Goal: Task Accomplishment & Management: Complete application form

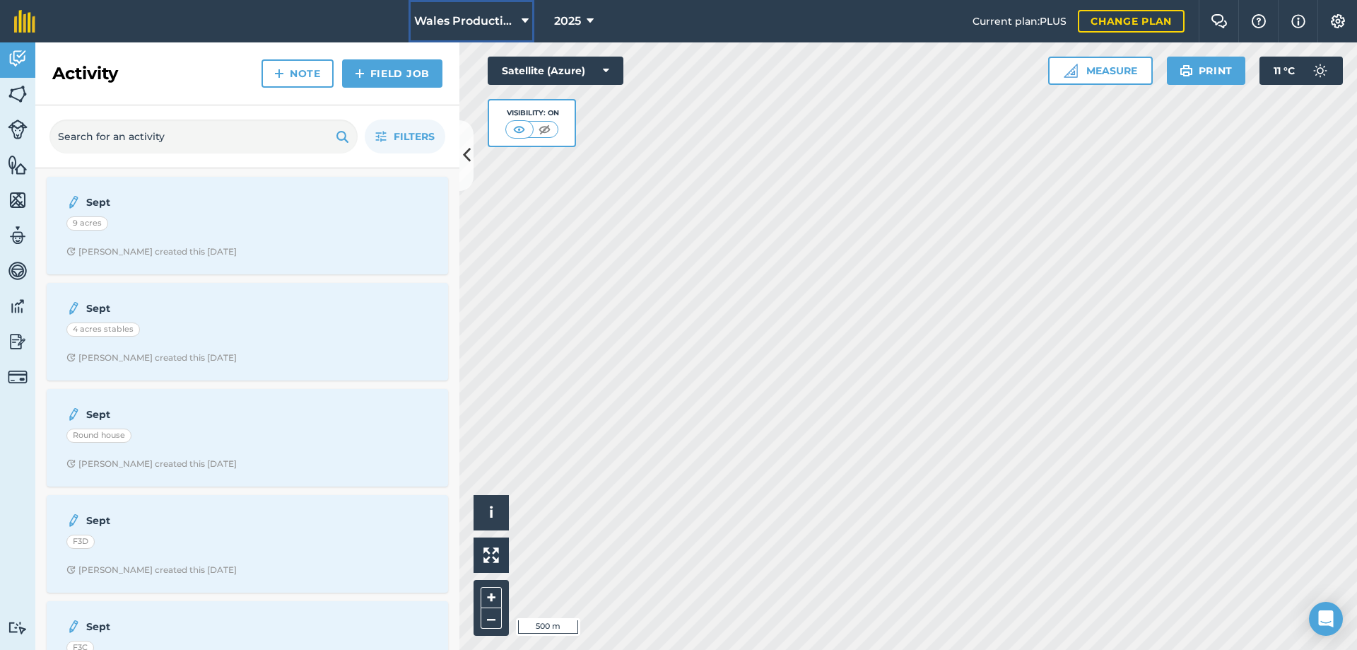
click at [470, 16] on span "Wales Production" at bounding box center [465, 21] width 102 height 17
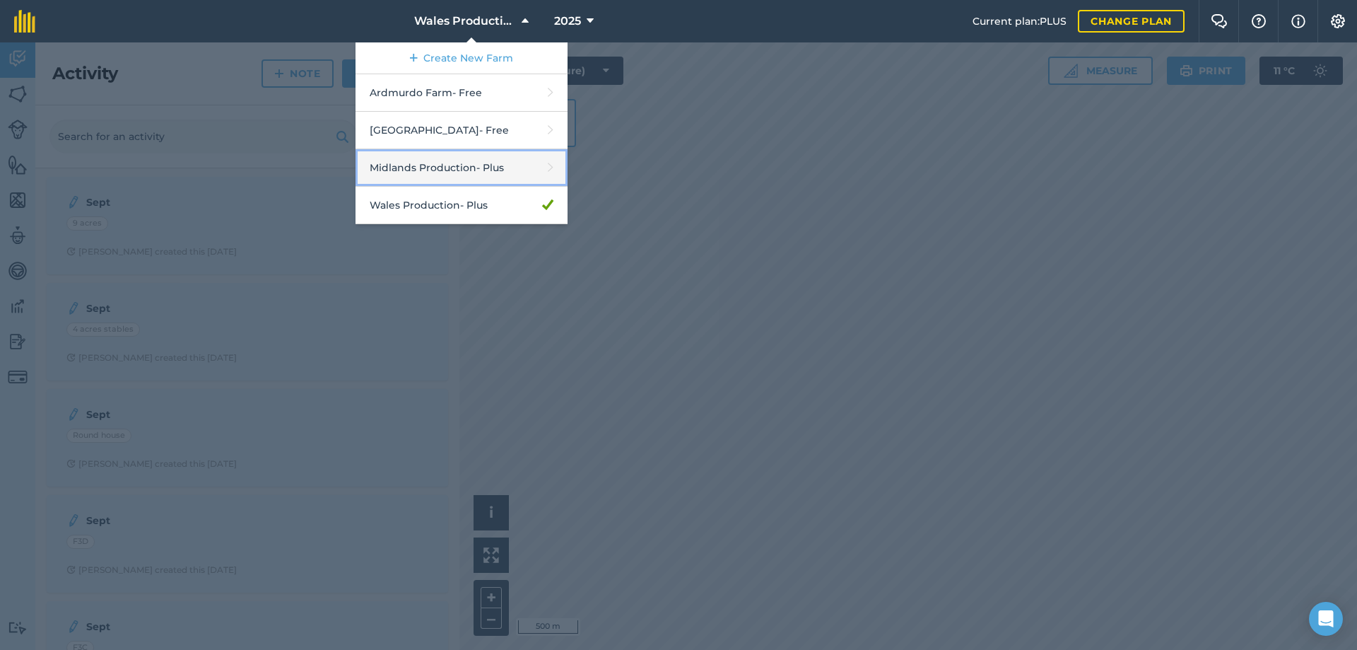
click at [465, 160] on link "Midlands Production - Plus" at bounding box center [462, 167] width 212 height 37
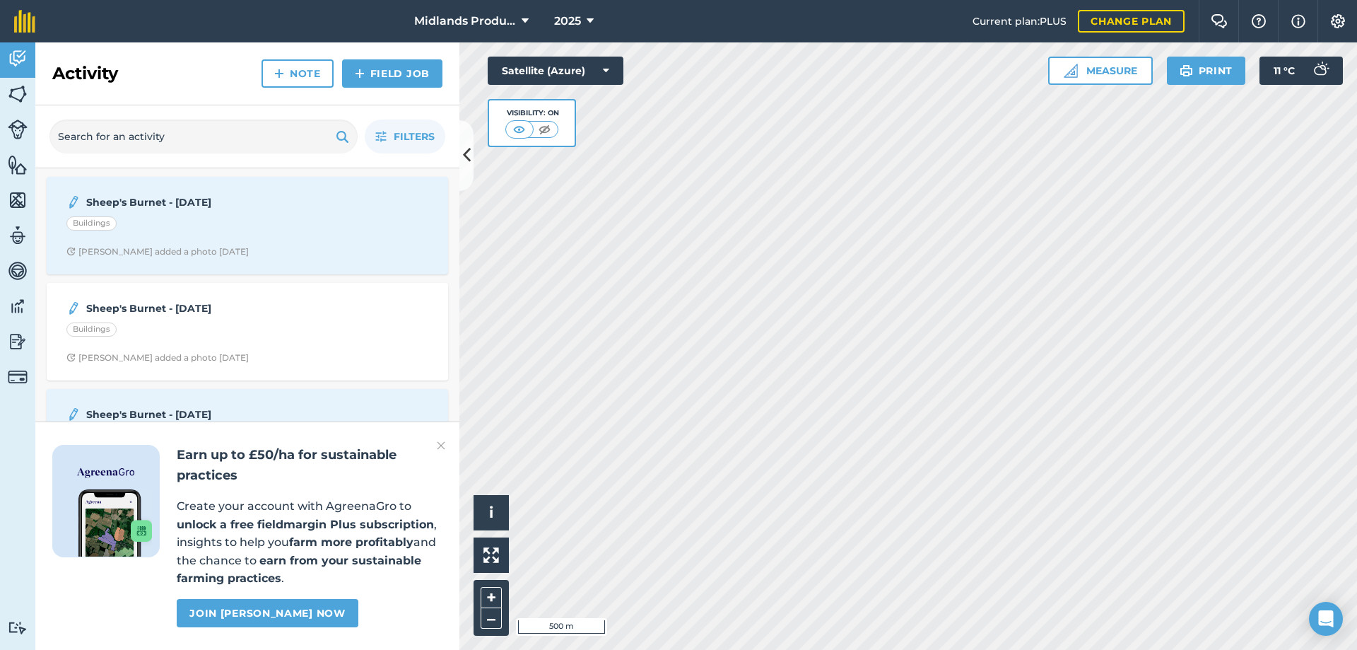
click at [445, 443] on img at bounding box center [441, 445] width 8 height 17
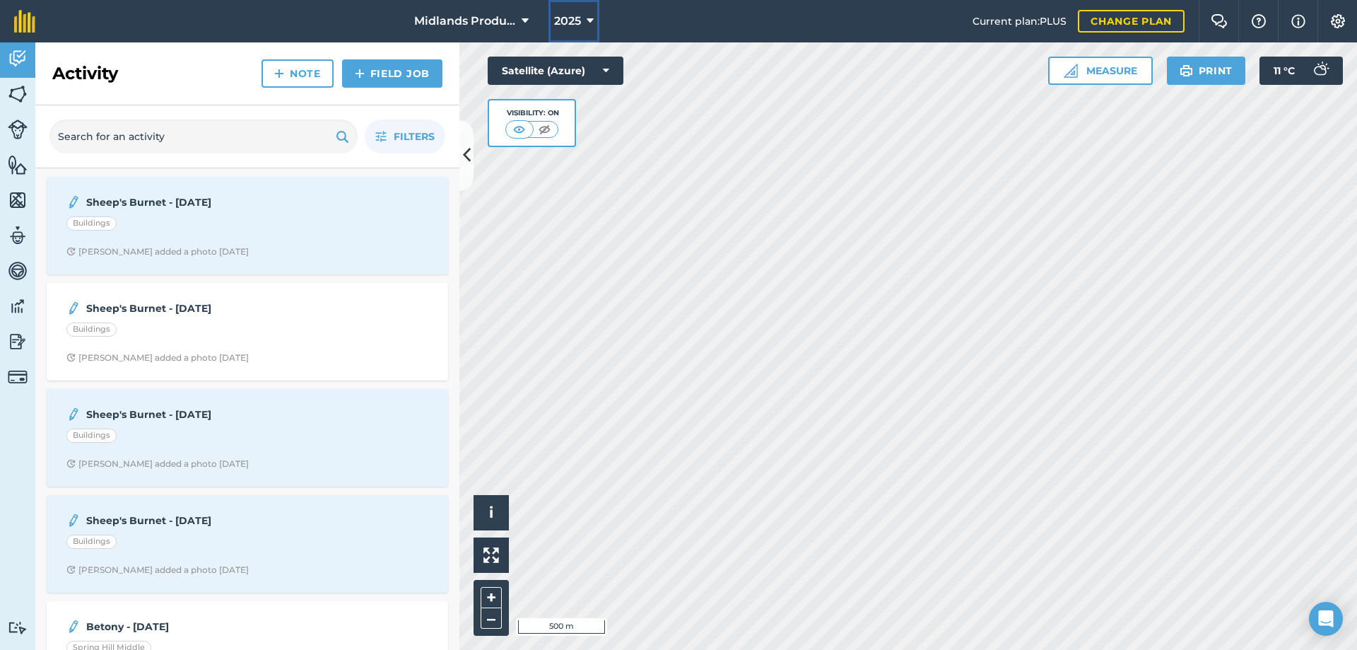
click at [564, 24] on span "2025" at bounding box center [567, 21] width 27 height 17
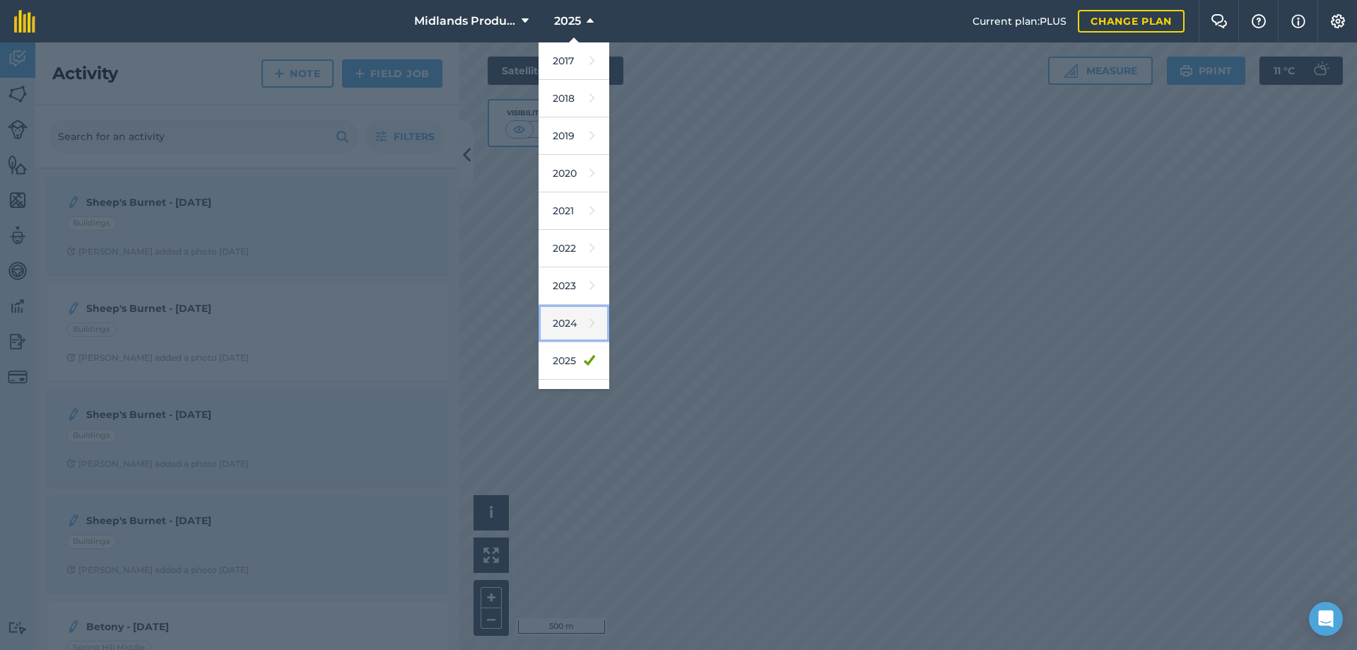
click at [570, 318] on link "2024" at bounding box center [574, 323] width 71 height 37
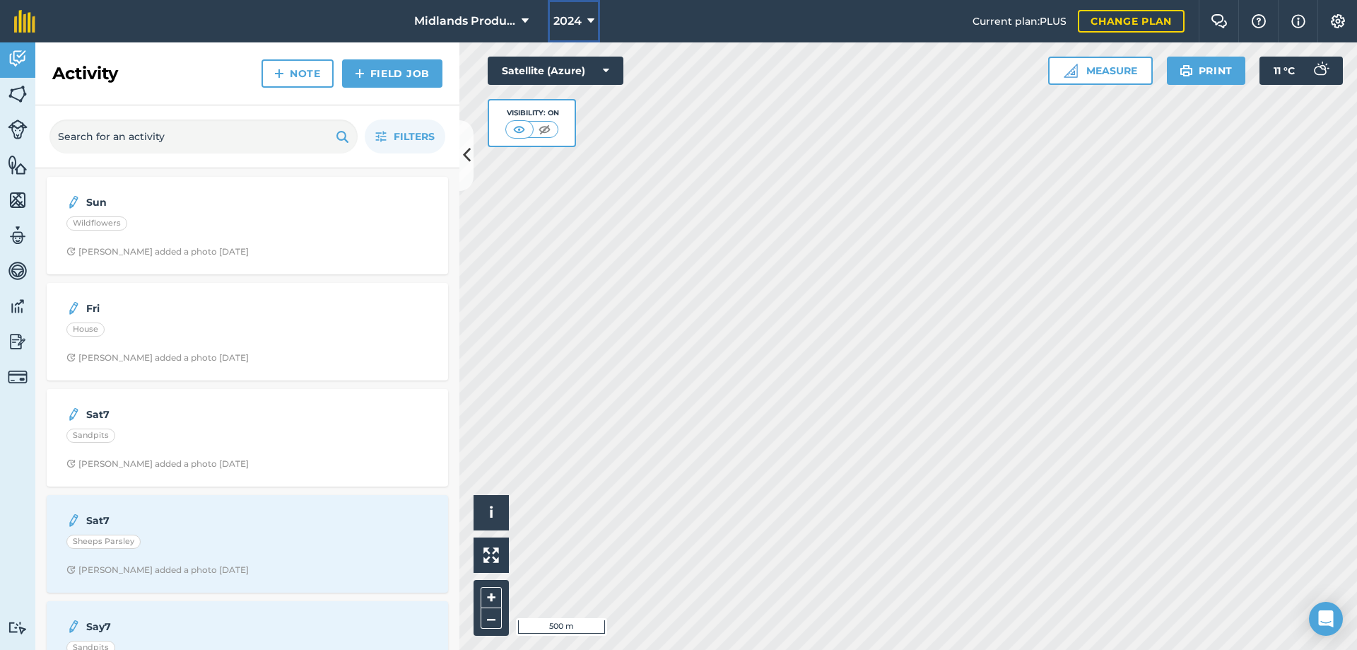
click at [561, 25] on span "2024" at bounding box center [567, 21] width 28 height 17
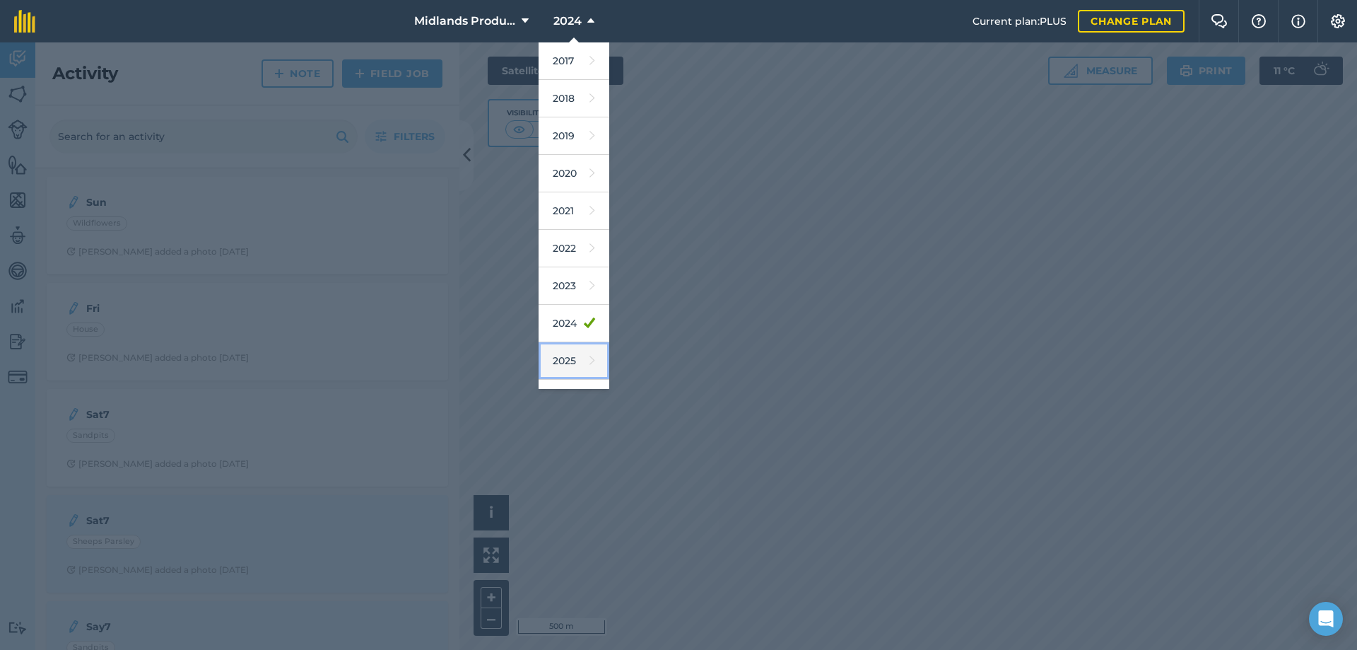
click at [570, 363] on link "2025" at bounding box center [574, 360] width 71 height 37
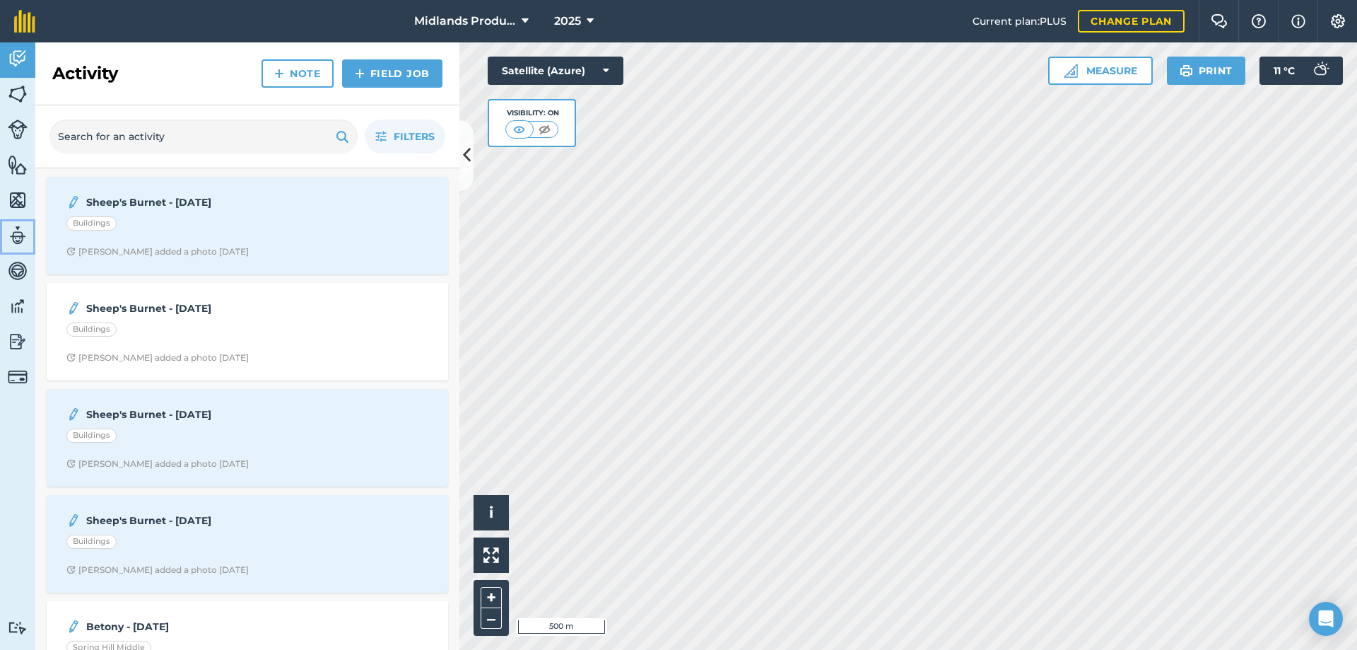
click at [22, 234] on img at bounding box center [18, 235] width 20 height 21
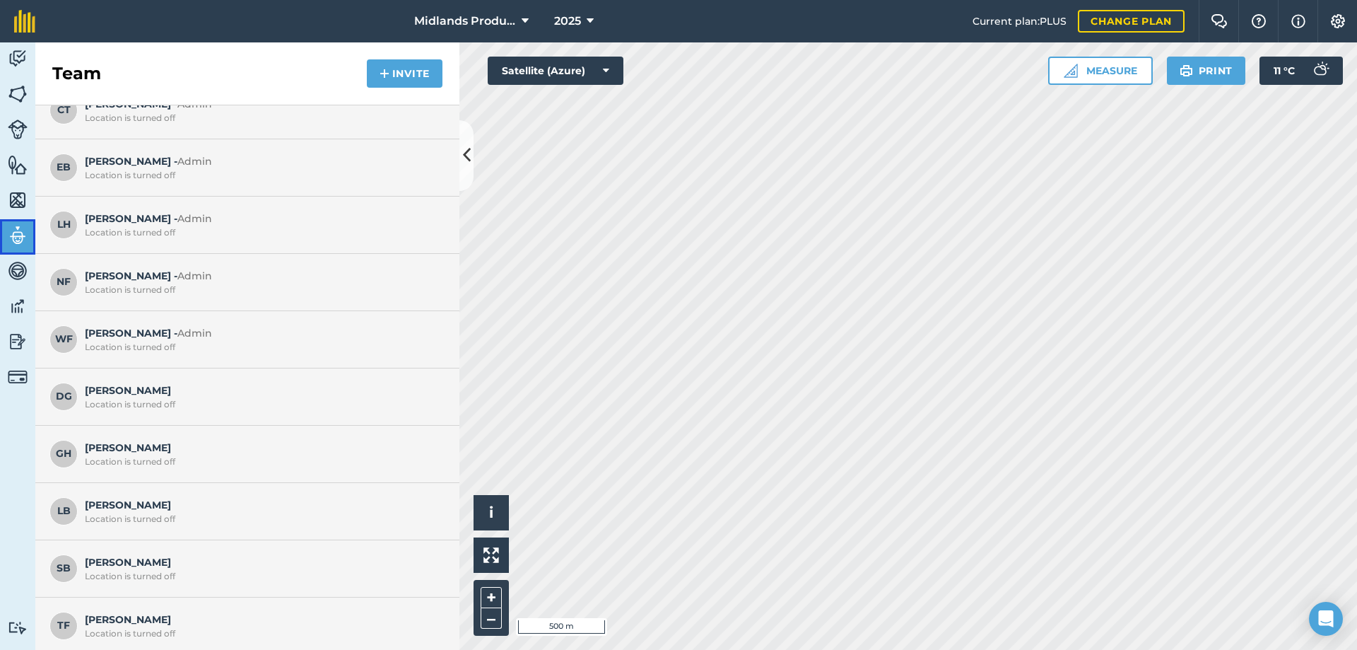
scroll to position [76, 0]
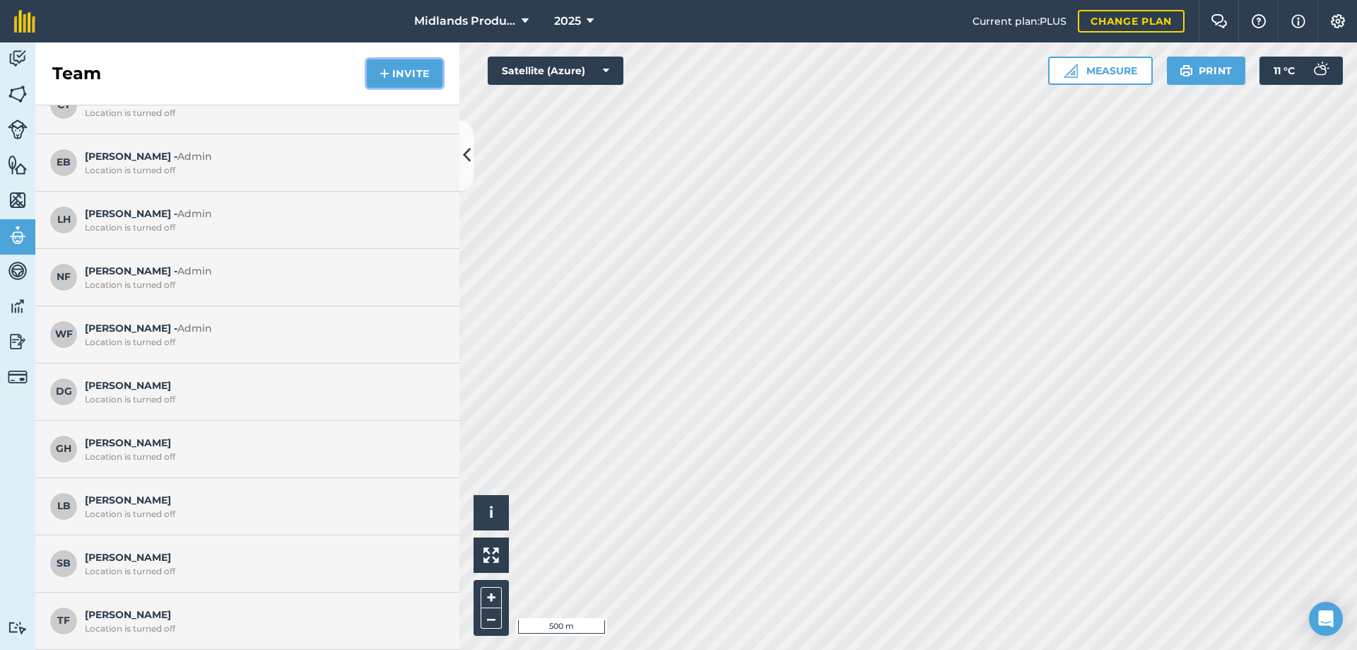
click at [390, 72] on button "Invite" at bounding box center [405, 73] width 76 height 28
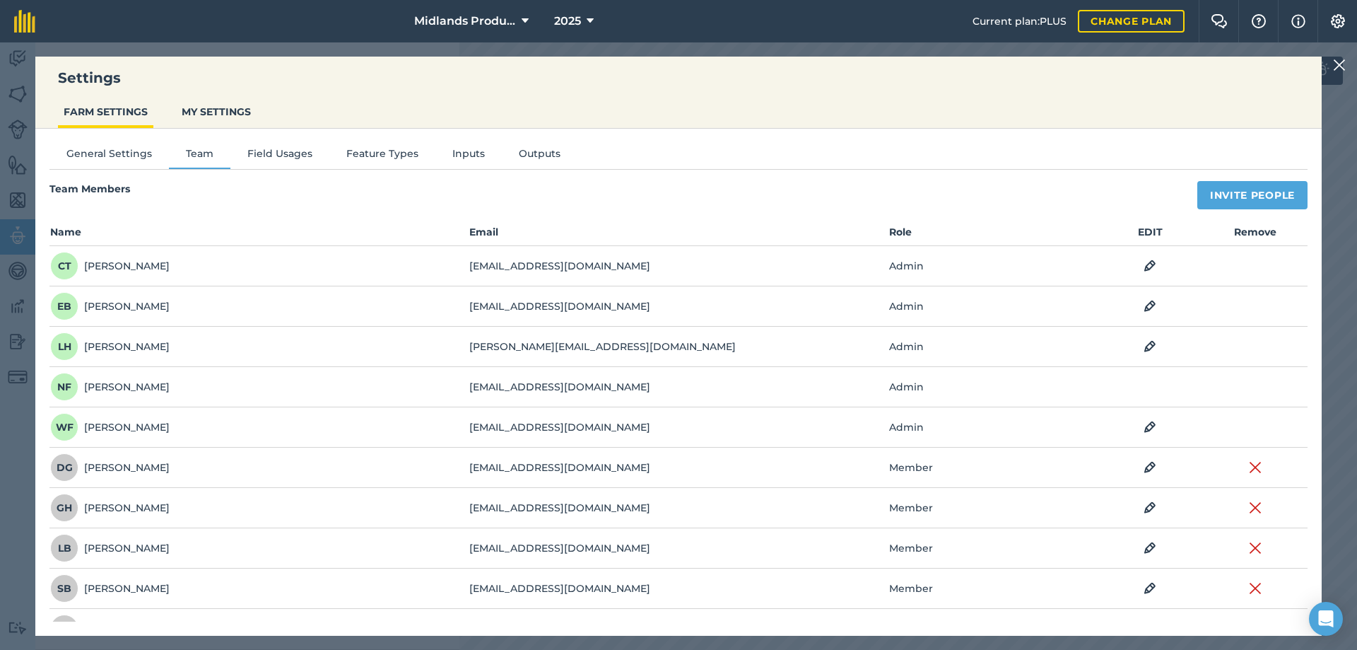
scroll to position [28, 0]
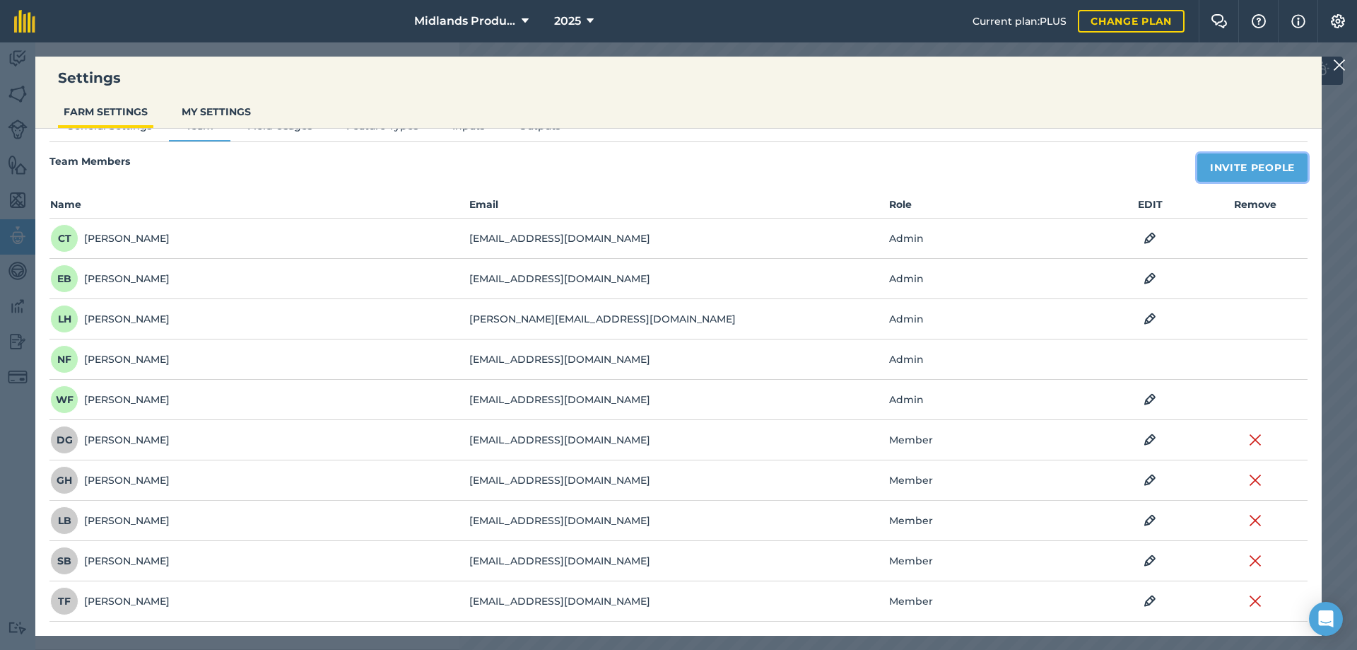
click at [1238, 174] on button "Invite People" at bounding box center [1252, 167] width 110 height 28
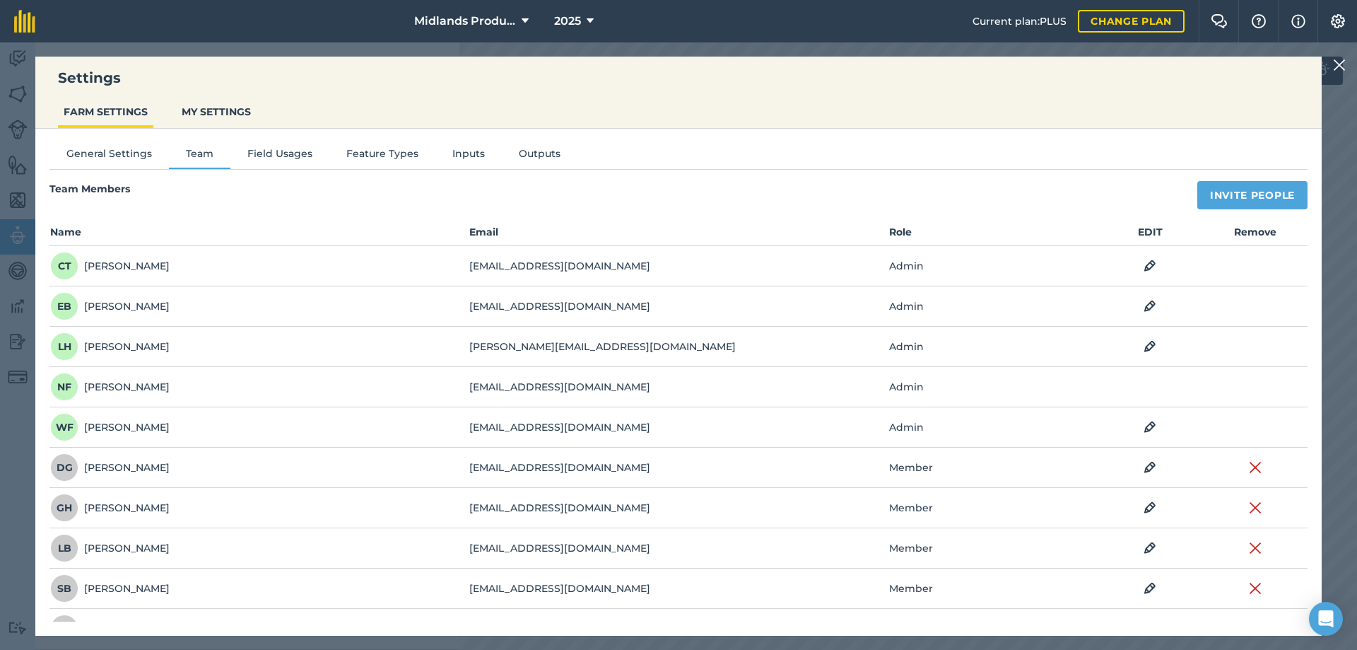
select select "MEMBER"
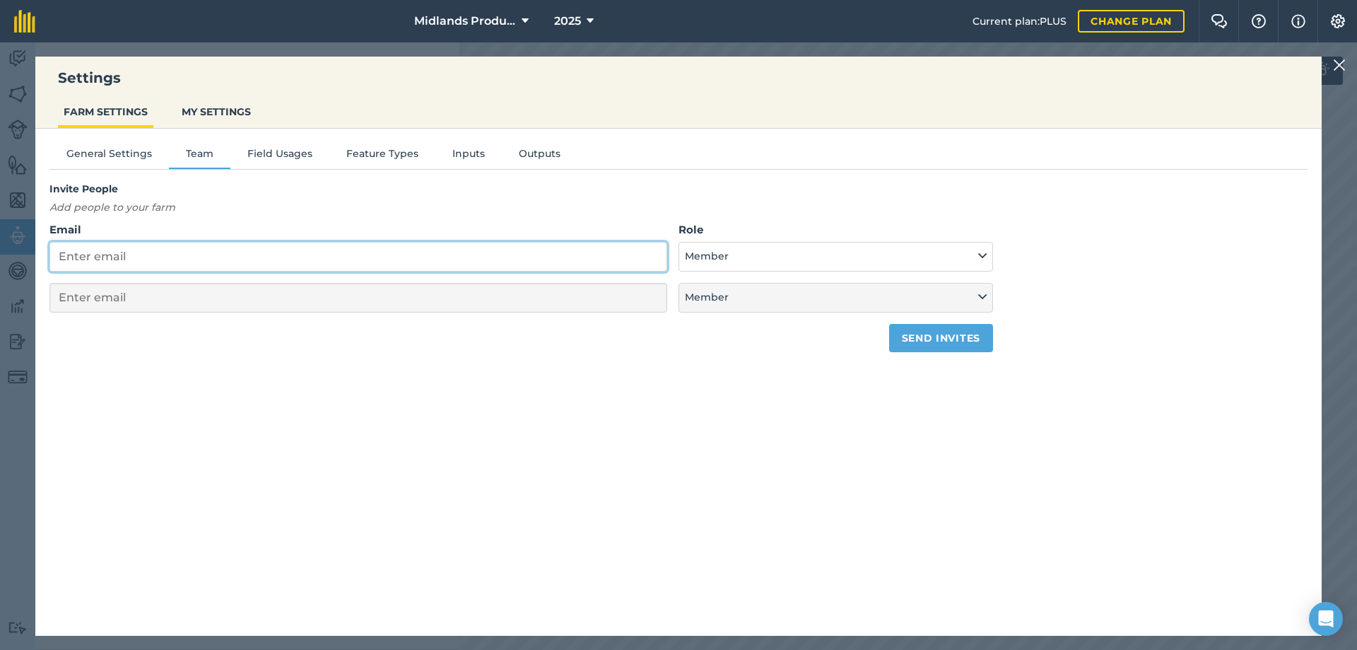
click at [165, 252] on input "Email" at bounding box center [358, 257] width 618 height 30
type input "P"
select select "MEMBER"
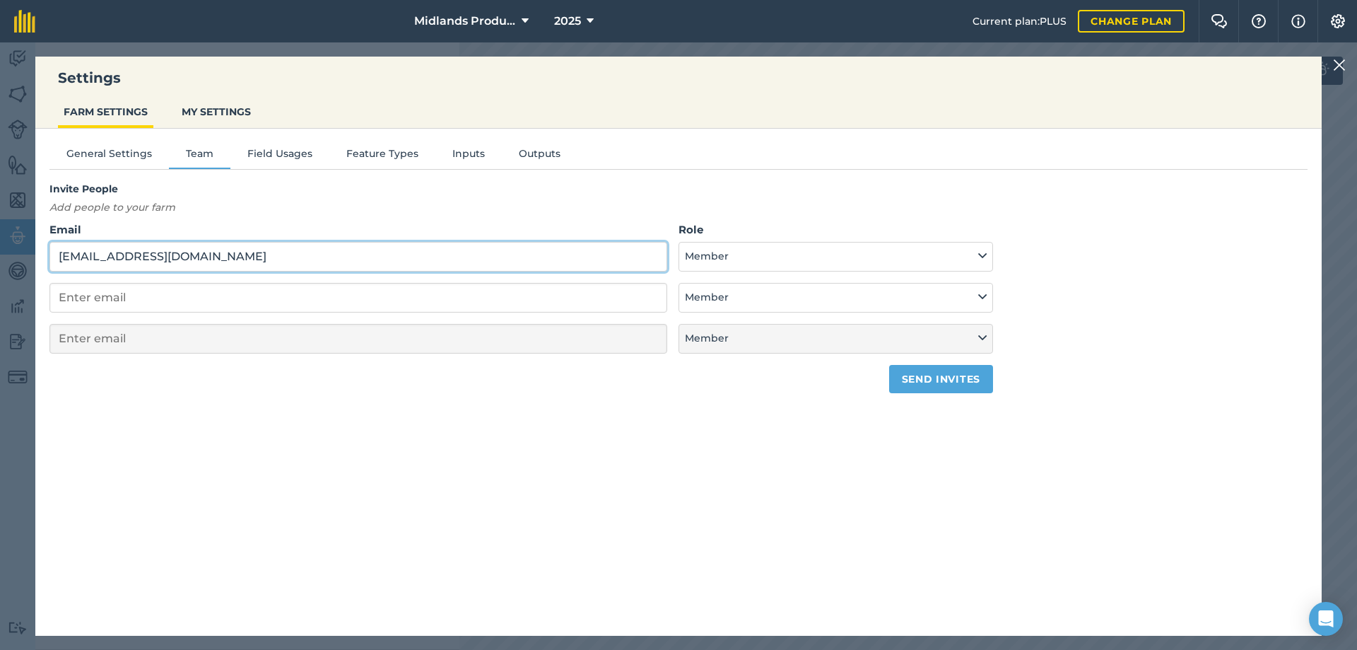
type input "PhilPearson@allthingsruralltd.co.uk"
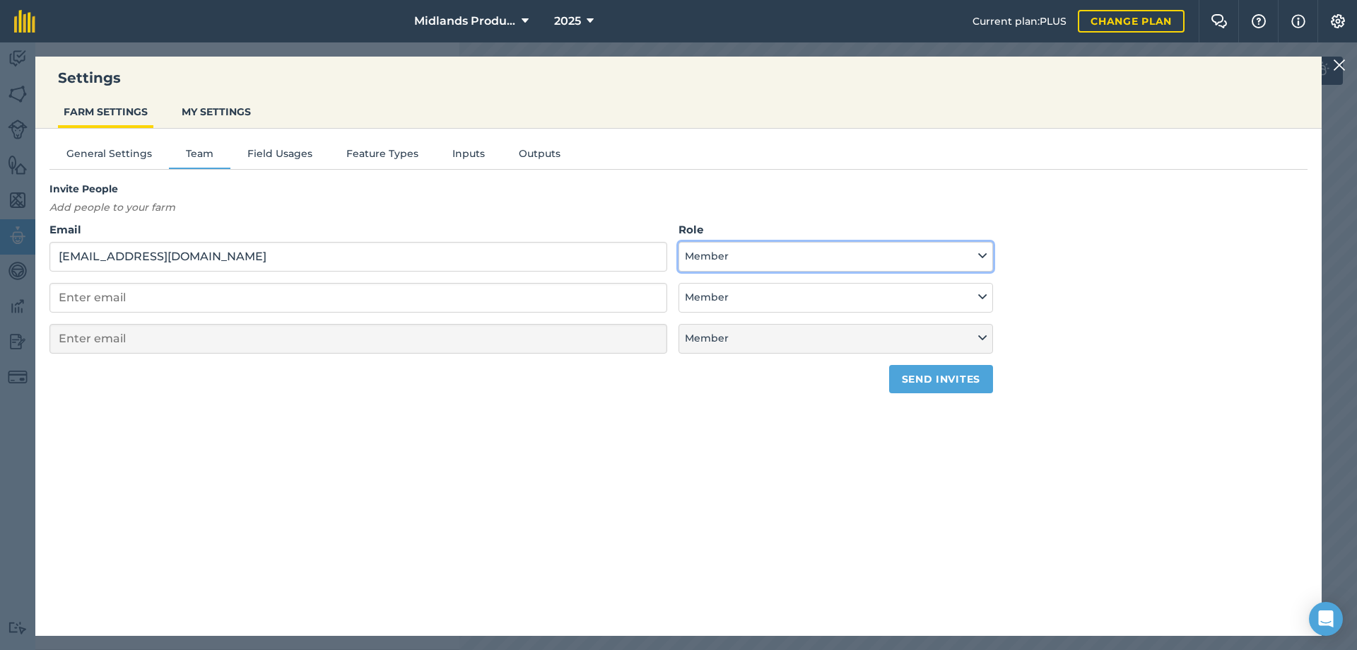
click at [706, 264] on button "Member" at bounding box center [835, 257] width 315 height 30
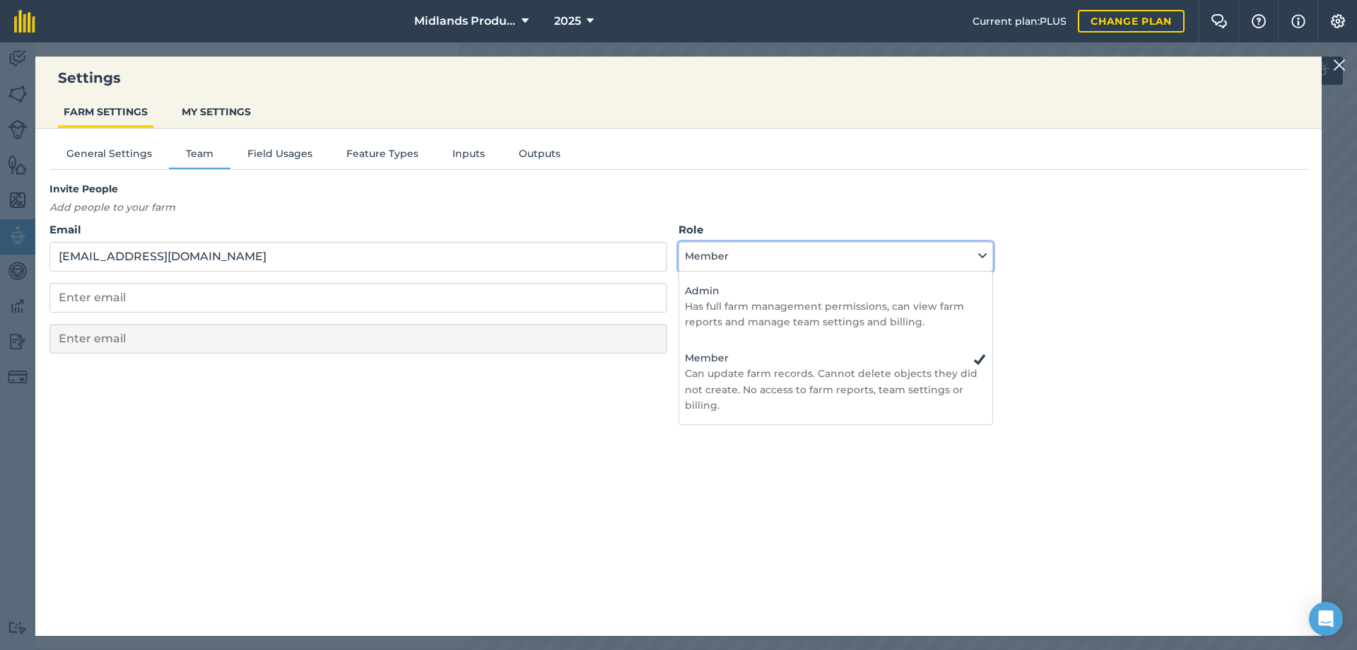
click at [706, 264] on button "Member" at bounding box center [835, 257] width 315 height 30
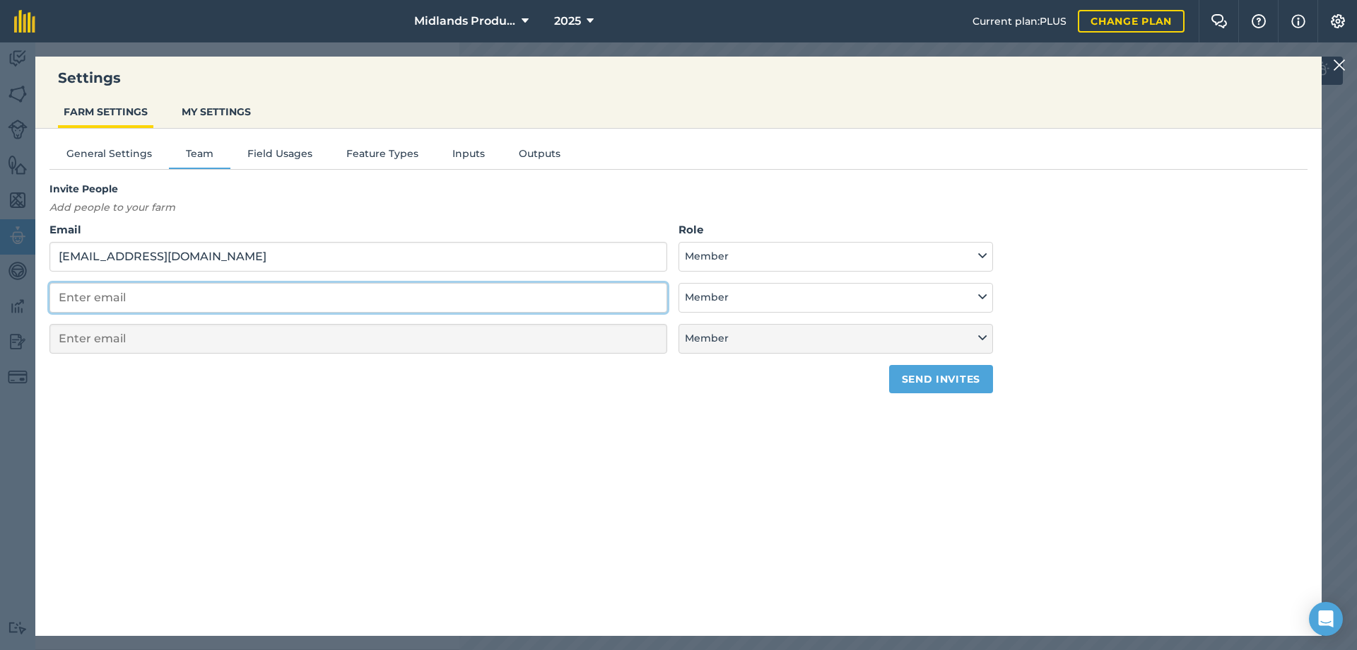
click at [174, 297] on input "email" at bounding box center [358, 298] width 618 height 30
paste input "<austinbritnell@allthingsruralltd.co.uk>"
type input "<austinbritnell@allthingsruralltd.co.uk>"
select select "MEMBER"
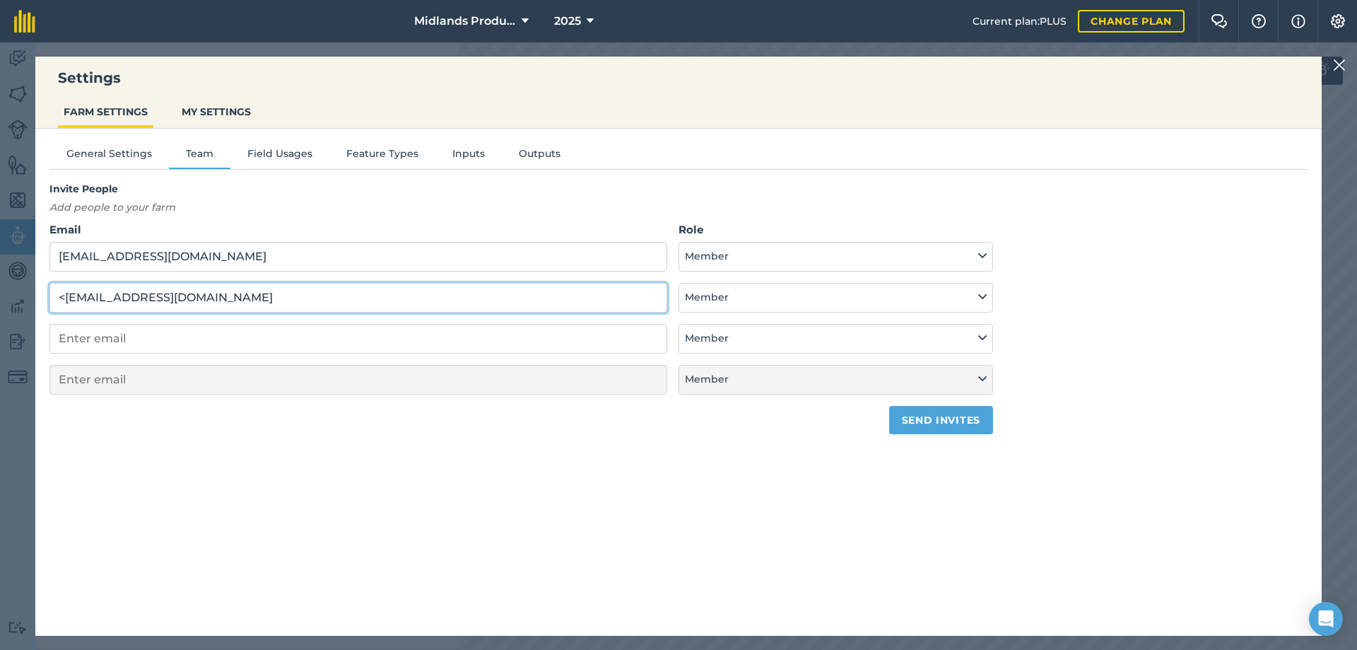
click at [64, 295] on input "<austinbritnell@allthingsruralltd.co.uk" at bounding box center [358, 298] width 618 height 30
type input "austinbritnell@allthingsruralltd.co.uk"
click at [316, 469] on div "General Settings Team Field Usages Feature Types Inputs Outputs Invite People A…" at bounding box center [678, 375] width 1286 height 493
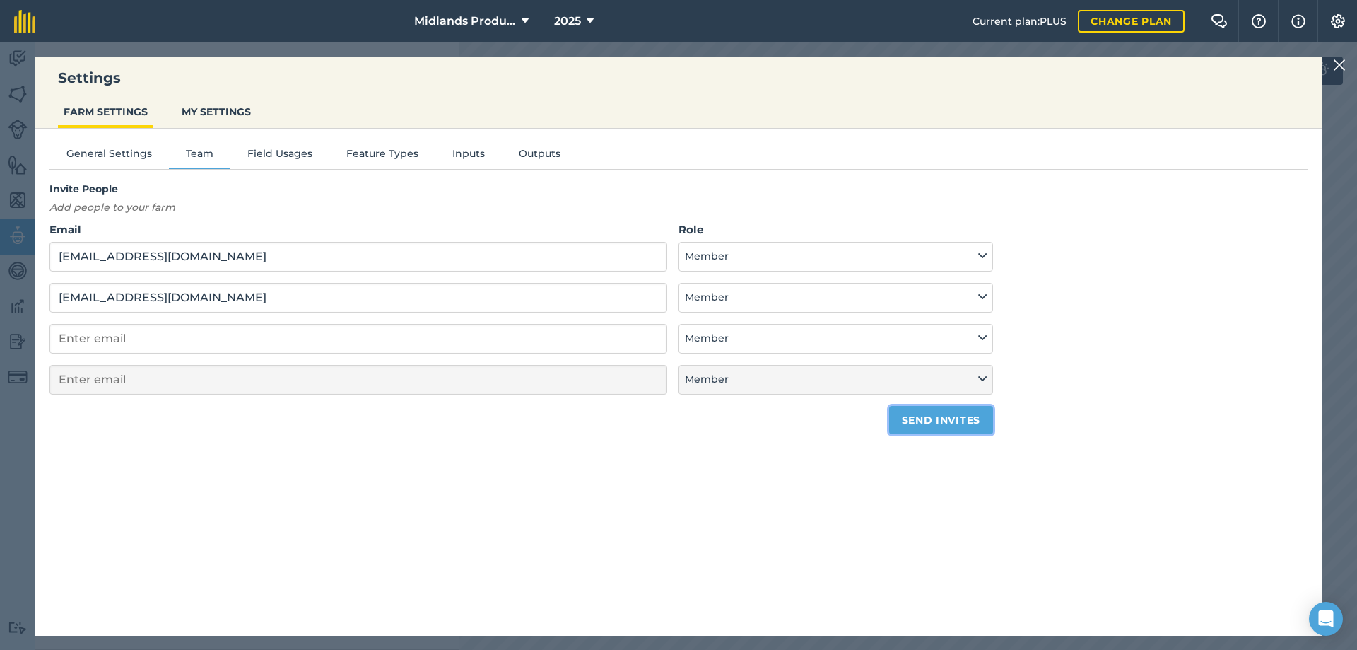
click at [939, 419] on button "Send invites" at bounding box center [941, 420] width 104 height 28
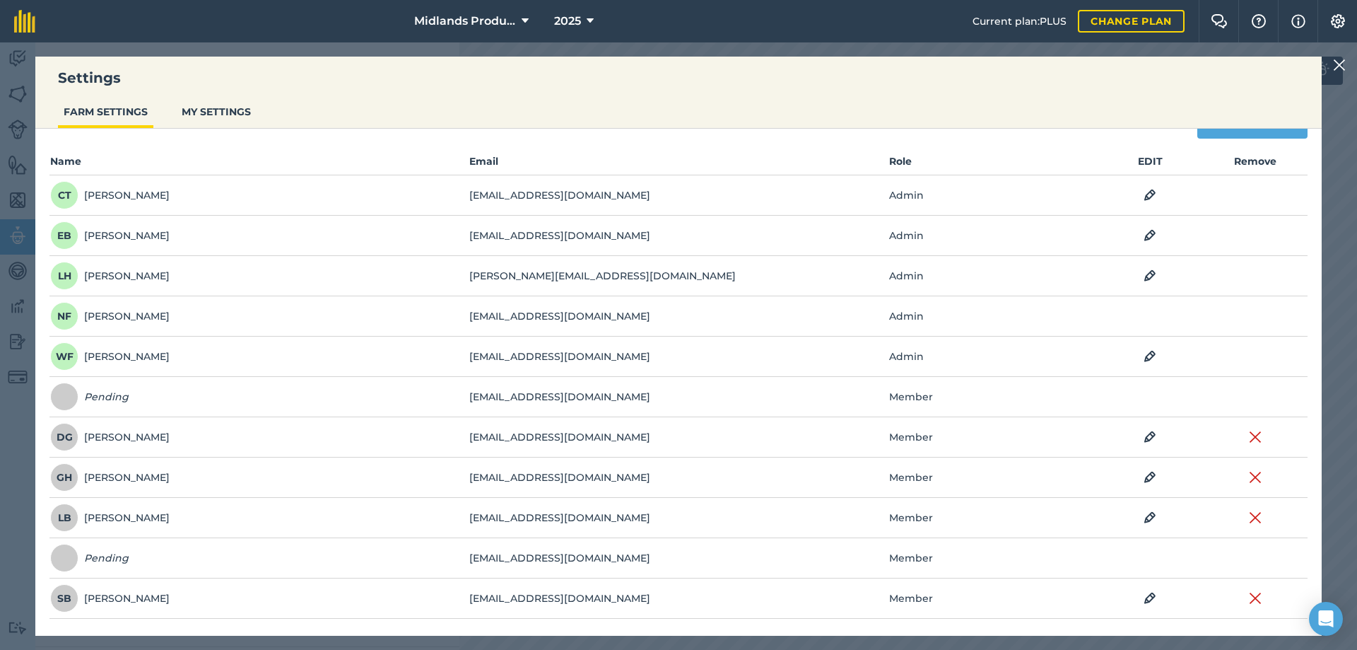
scroll to position [108, 0]
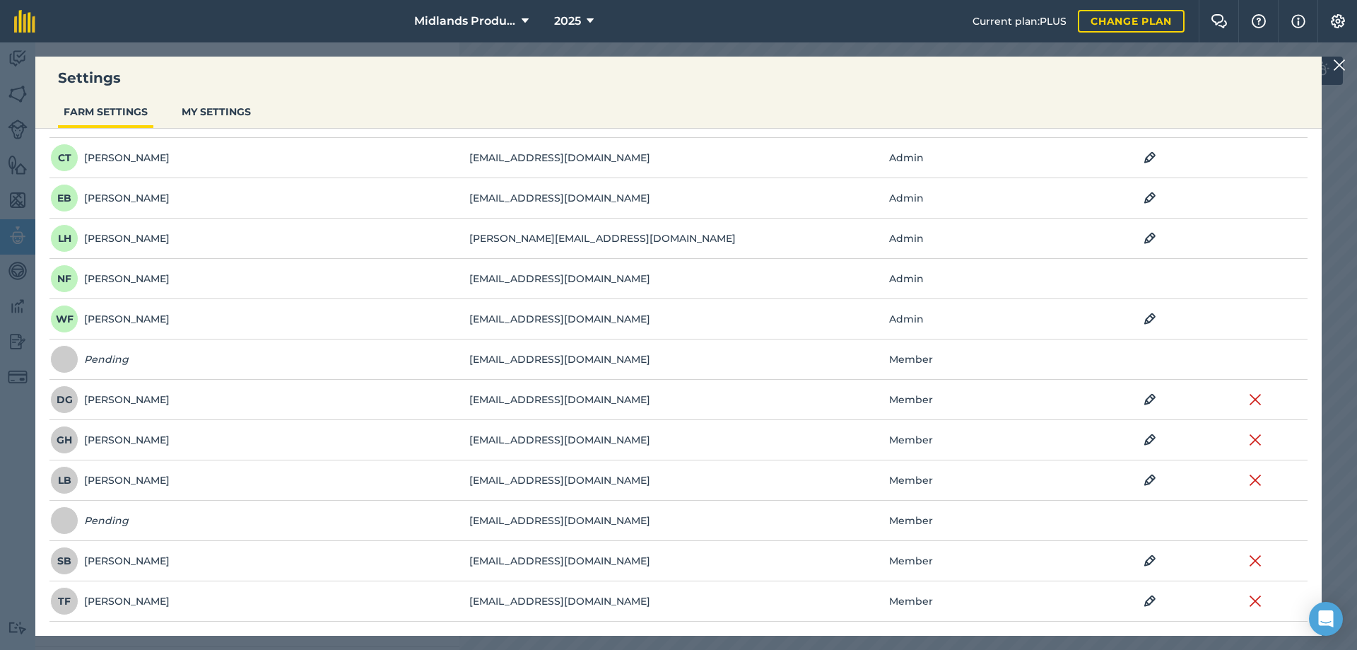
click at [1341, 63] on img at bounding box center [1339, 65] width 13 height 17
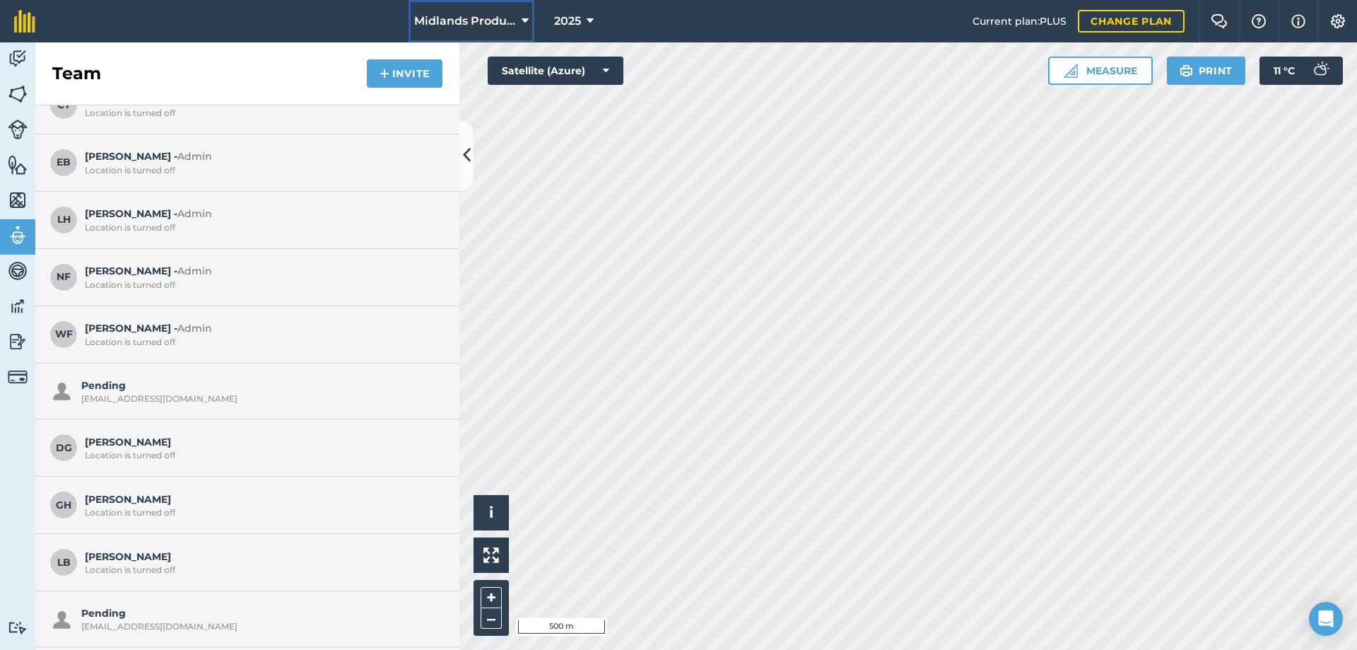
click at [488, 27] on span "Midlands Production" at bounding box center [465, 21] width 102 height 17
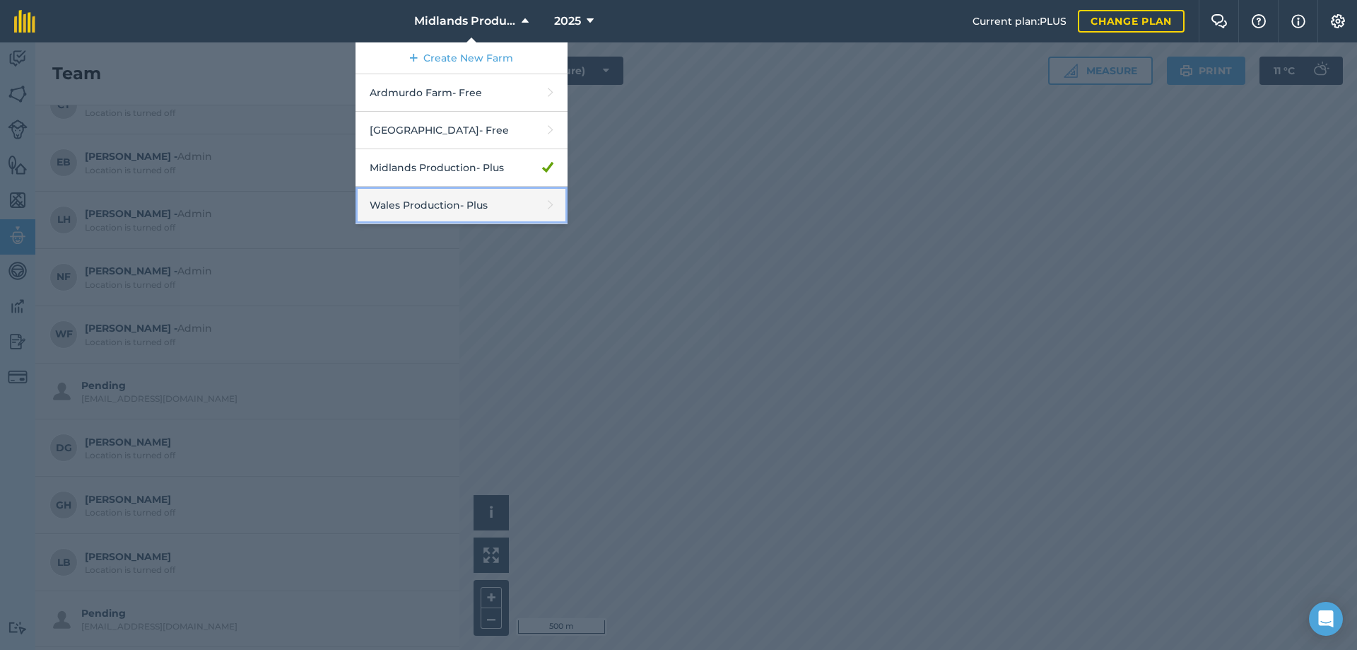
click at [418, 203] on link "Wales Production - Plus" at bounding box center [462, 205] width 212 height 37
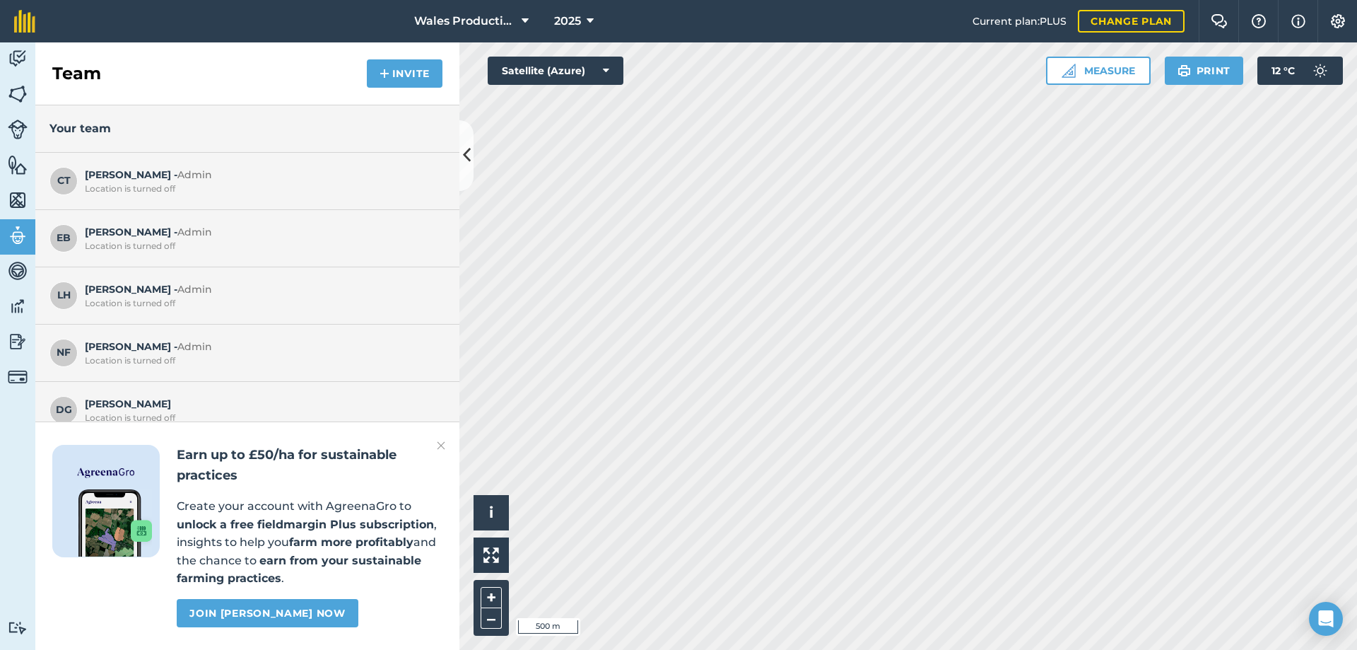
scroll to position [18, 0]
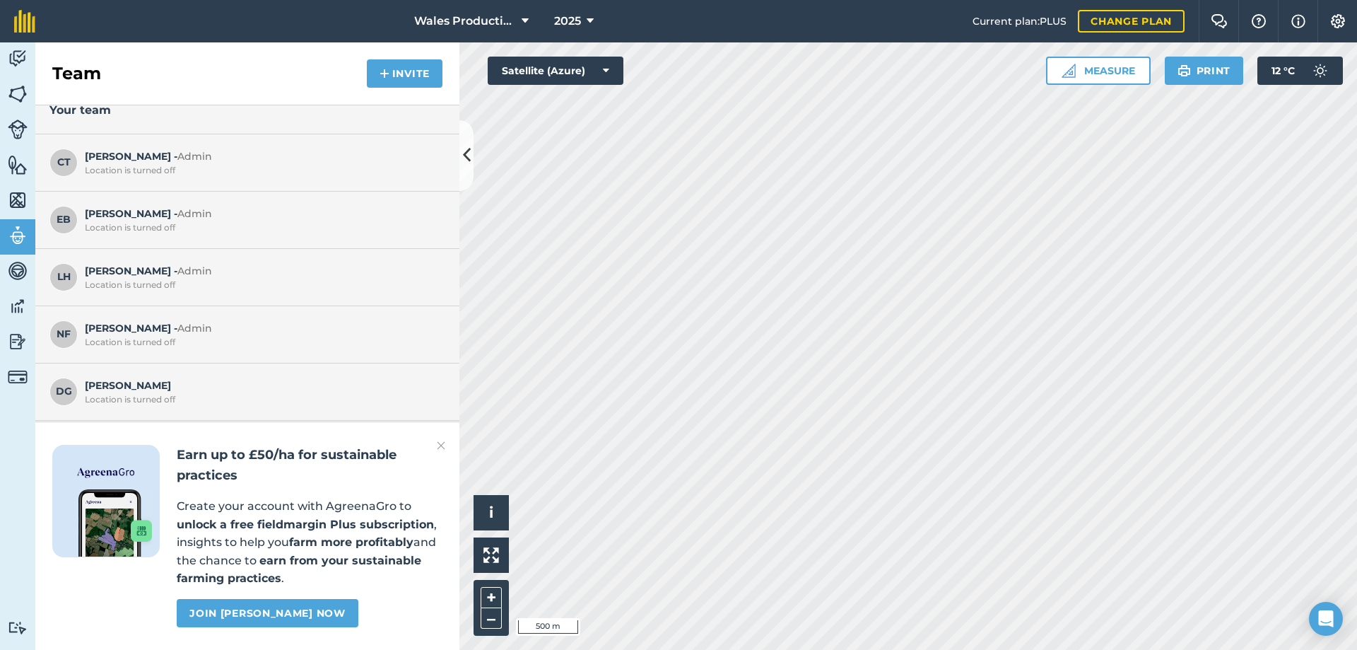
click at [438, 446] on img at bounding box center [441, 445] width 8 height 17
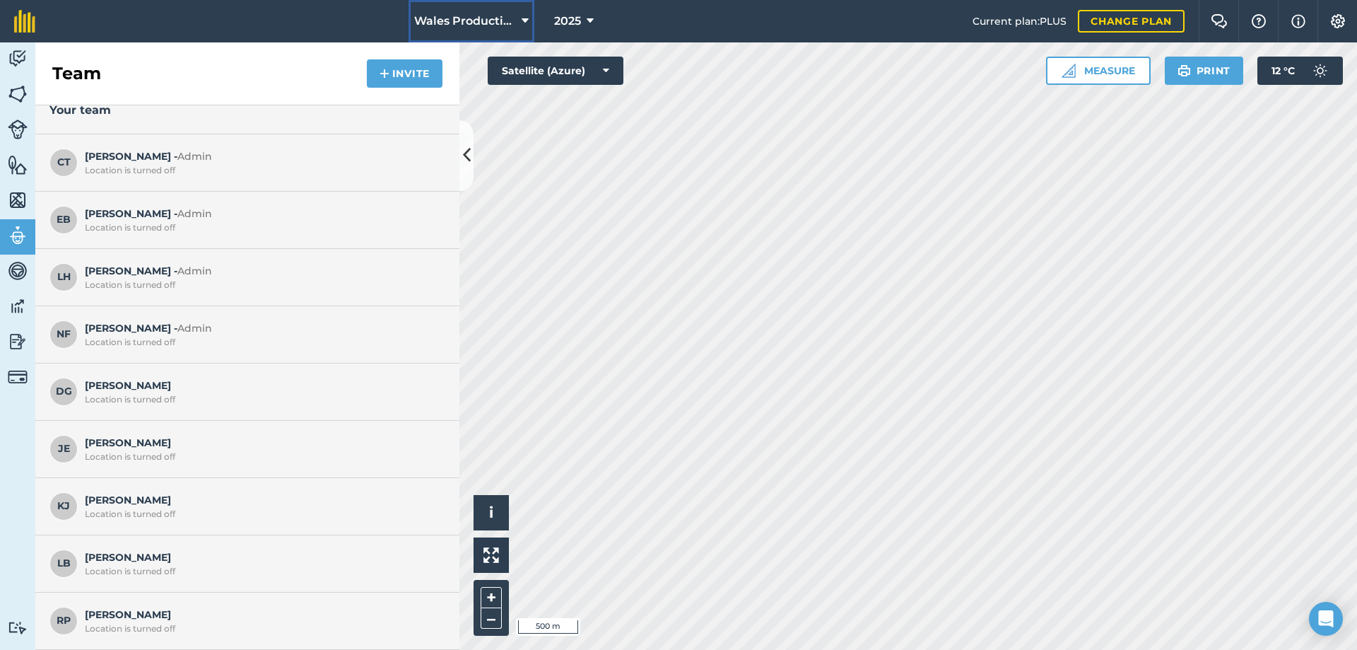
click at [465, 11] on button "Wales Production" at bounding box center [472, 21] width 126 height 42
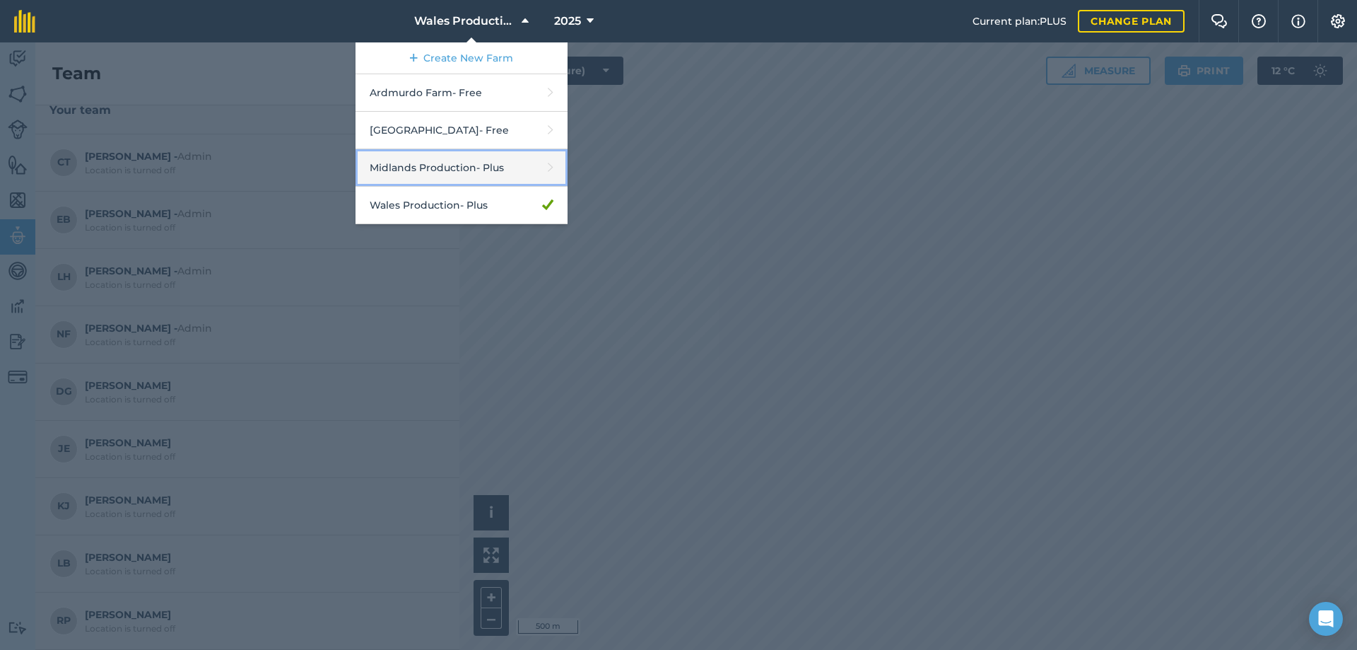
click at [450, 183] on link "Midlands Production - Plus" at bounding box center [462, 167] width 212 height 37
